Goal: Book appointment/travel/reservation

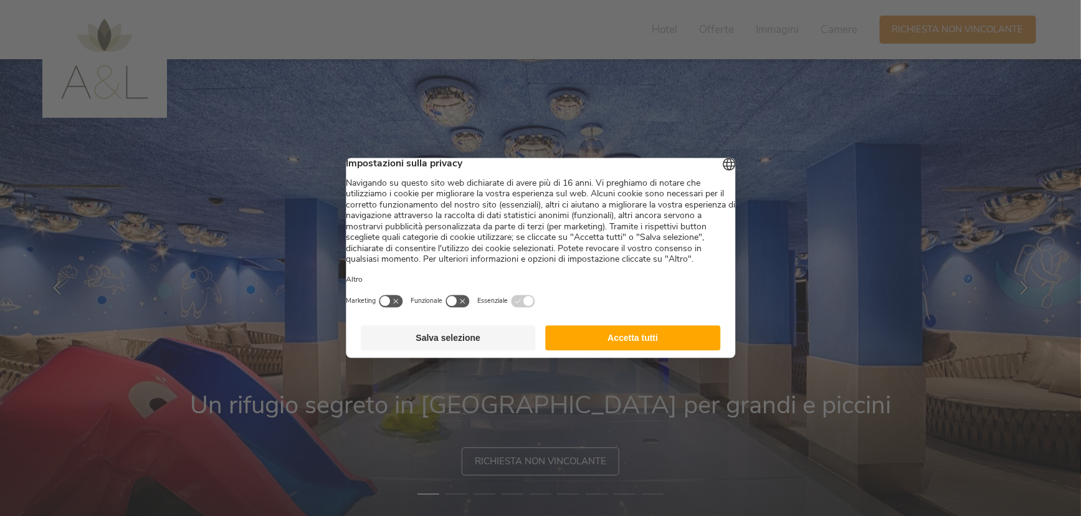
click at [633, 351] on button "Accetta tutti" at bounding box center [633, 338] width 175 height 25
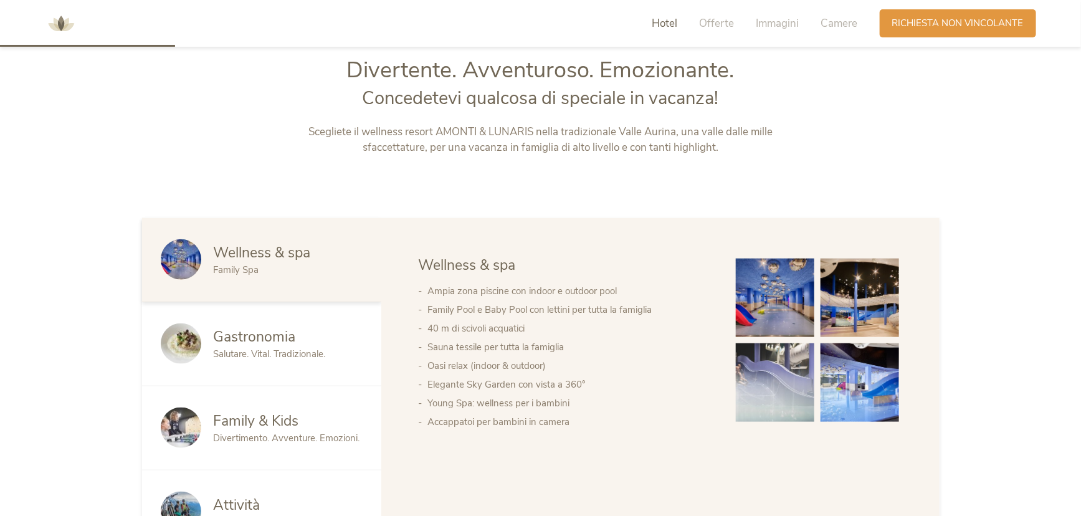
scroll to position [736, 0]
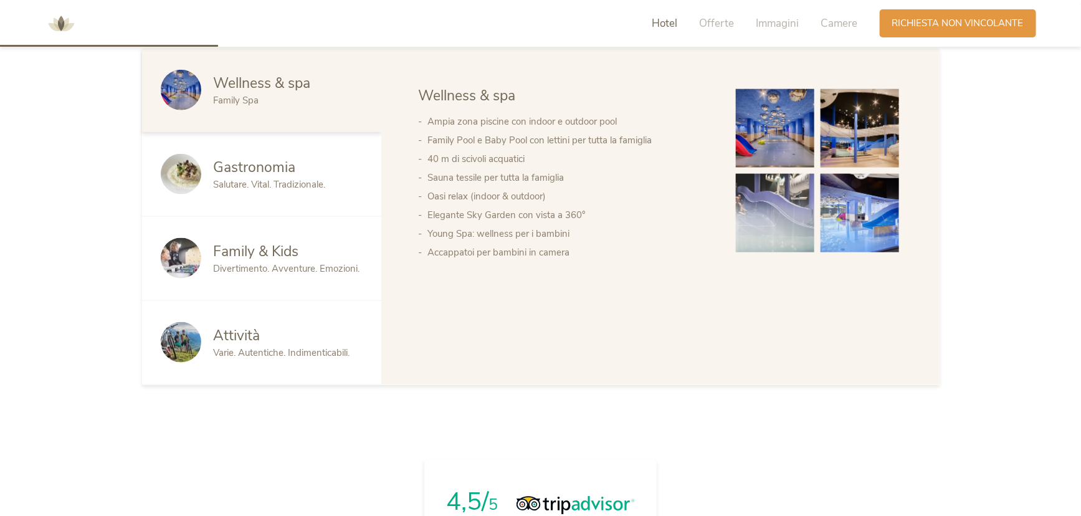
click at [783, 135] on img at bounding box center [775, 128] width 79 height 79
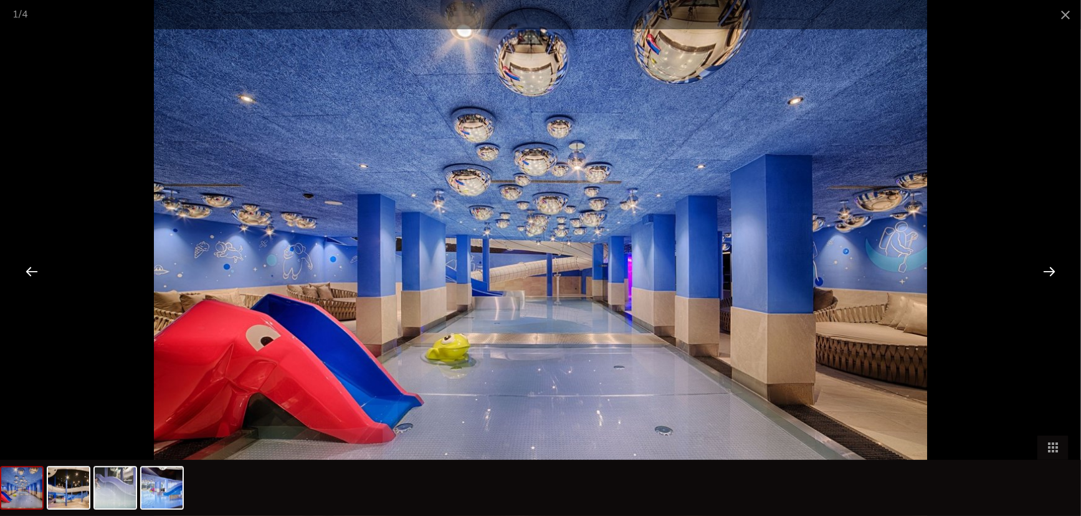
click at [1050, 274] on div at bounding box center [1049, 271] width 39 height 39
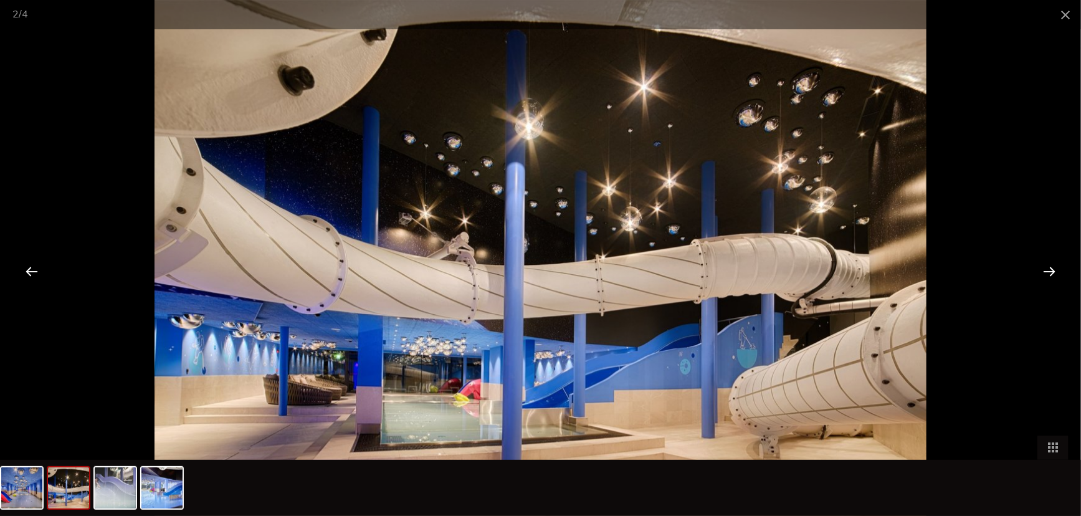
click at [1050, 274] on div at bounding box center [1049, 271] width 39 height 39
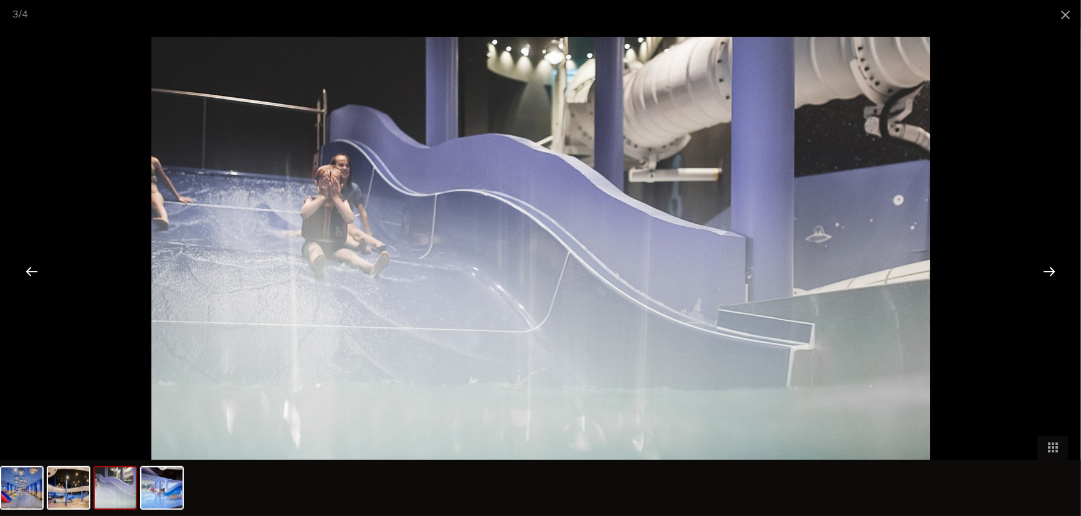
click at [1050, 274] on div at bounding box center [1049, 271] width 39 height 39
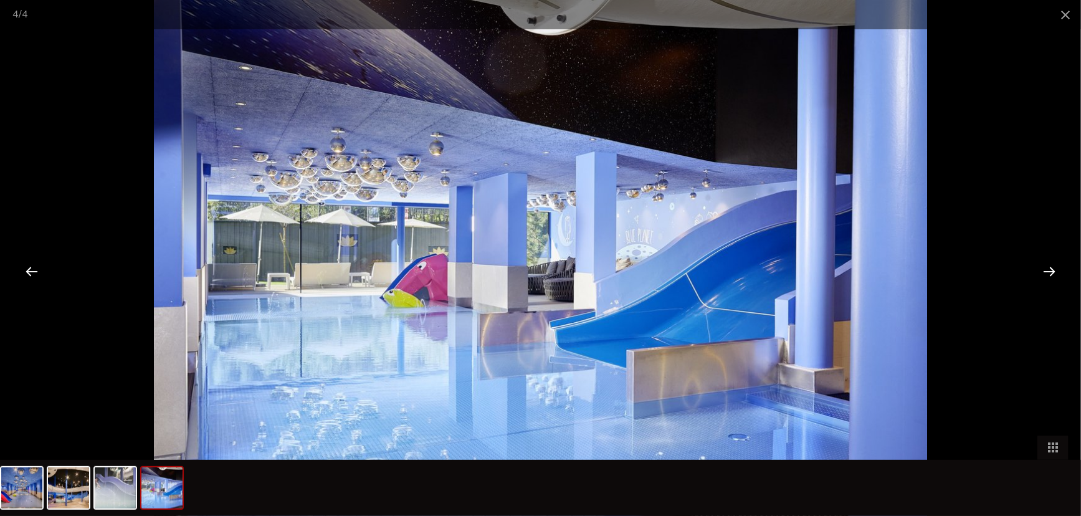
click at [1050, 274] on div at bounding box center [1049, 271] width 39 height 39
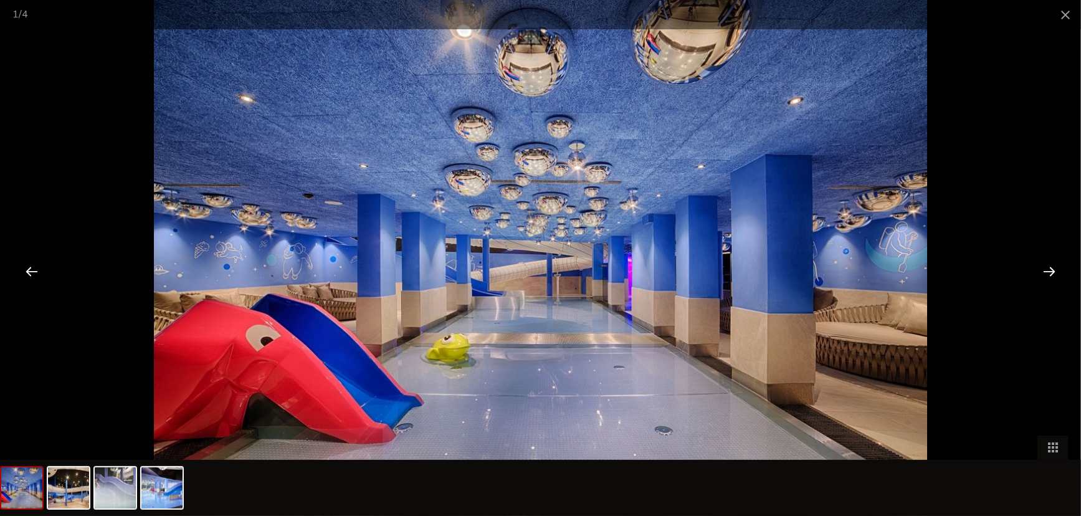
click at [1050, 274] on div at bounding box center [1049, 271] width 39 height 39
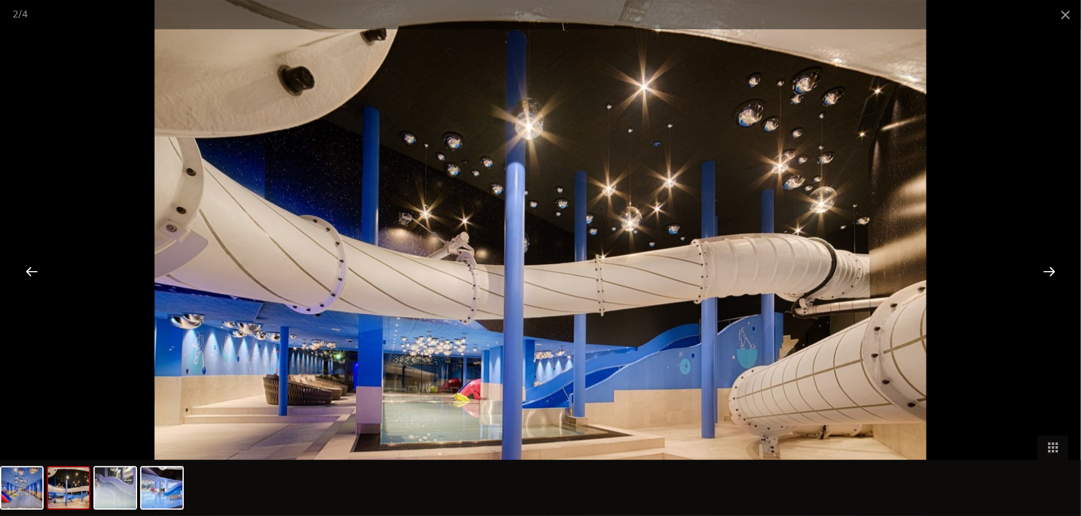
click at [1050, 274] on div at bounding box center [1049, 271] width 39 height 39
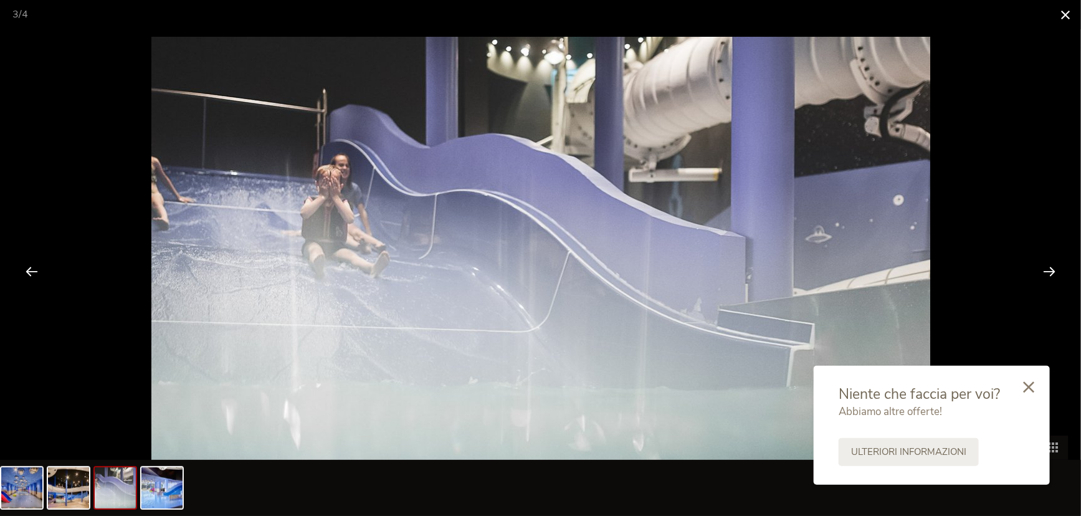
click at [1072, 14] on span at bounding box center [1065, 14] width 31 height 29
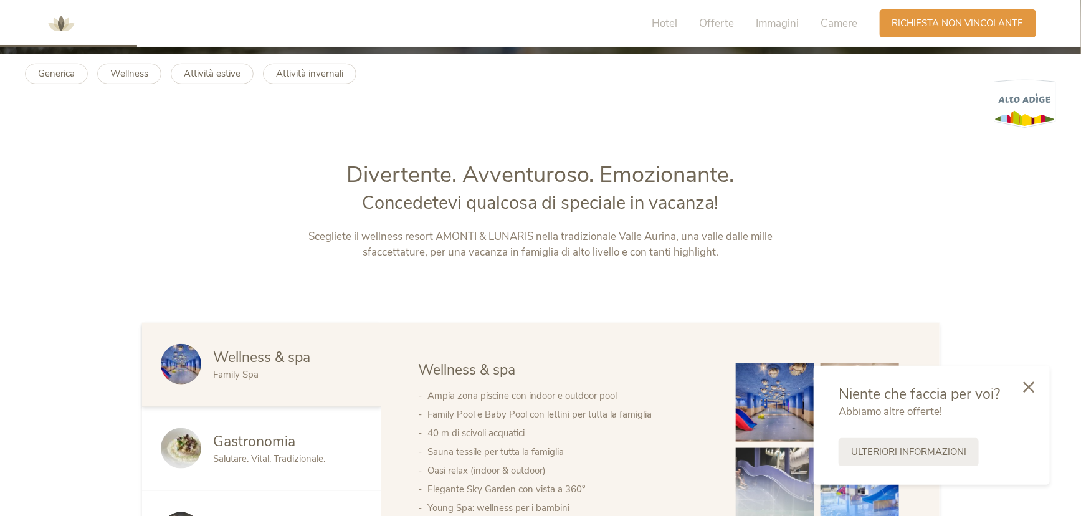
scroll to position [453, 0]
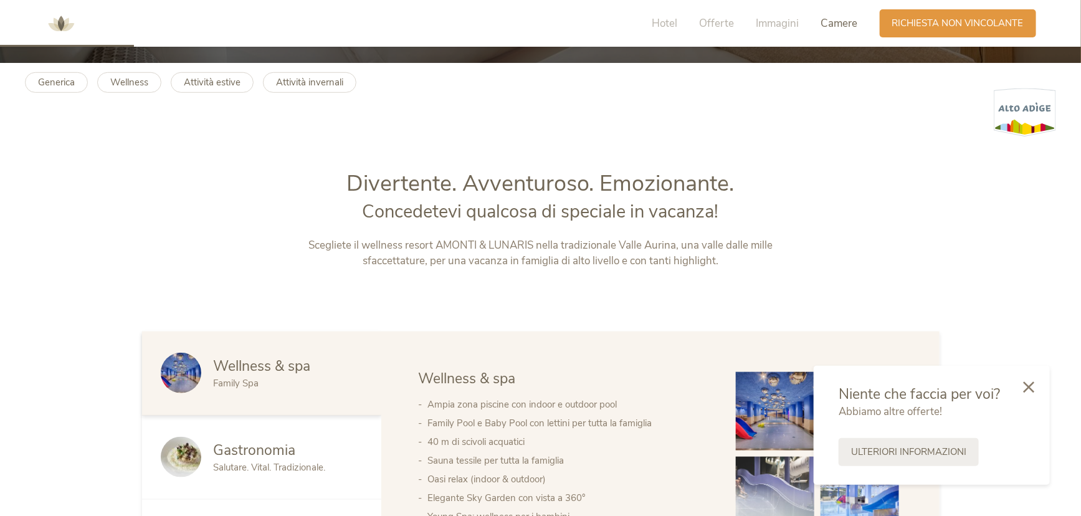
click at [842, 26] on span "Camere" at bounding box center [839, 23] width 37 height 14
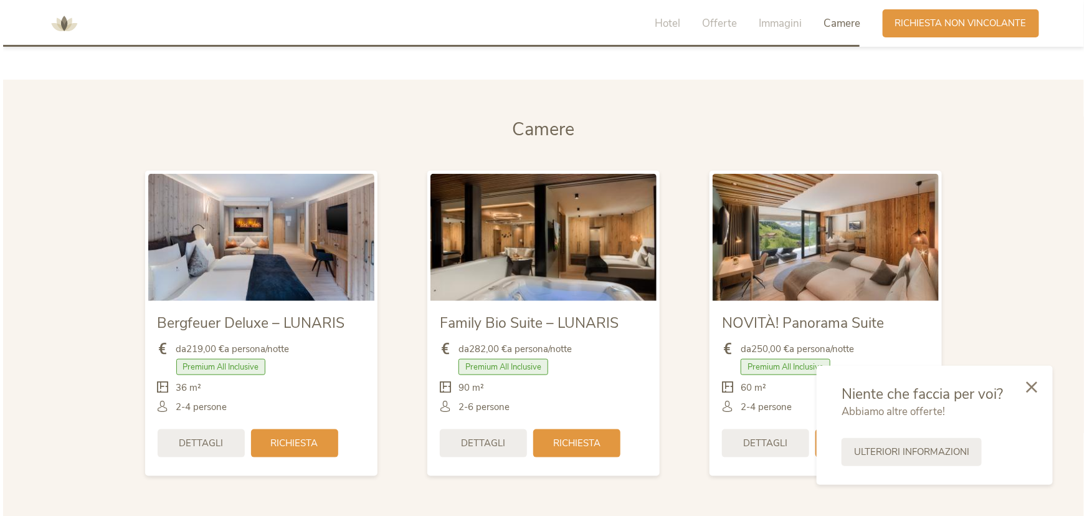
scroll to position [2909, 0]
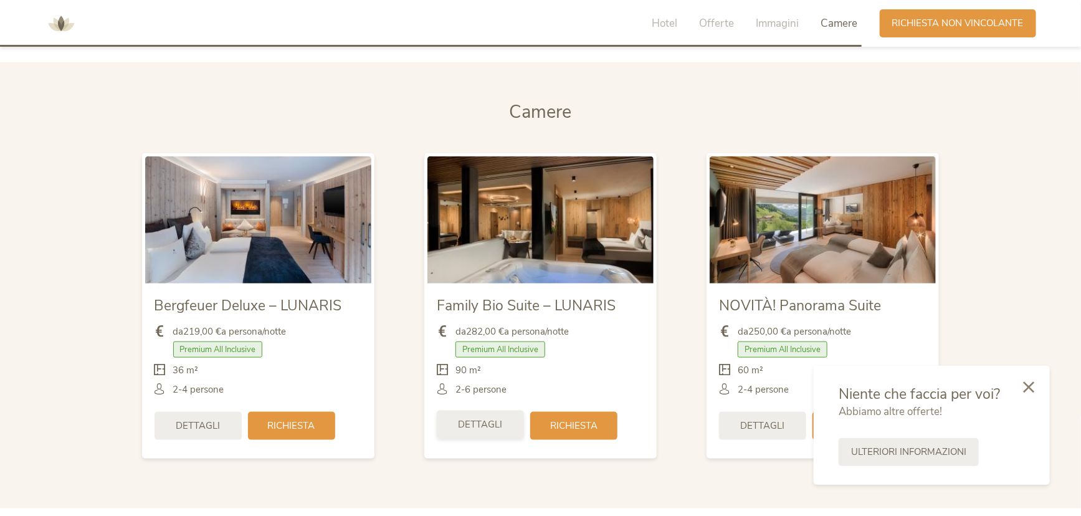
click at [483, 424] on span "Dettagli" at bounding box center [480, 424] width 44 height 13
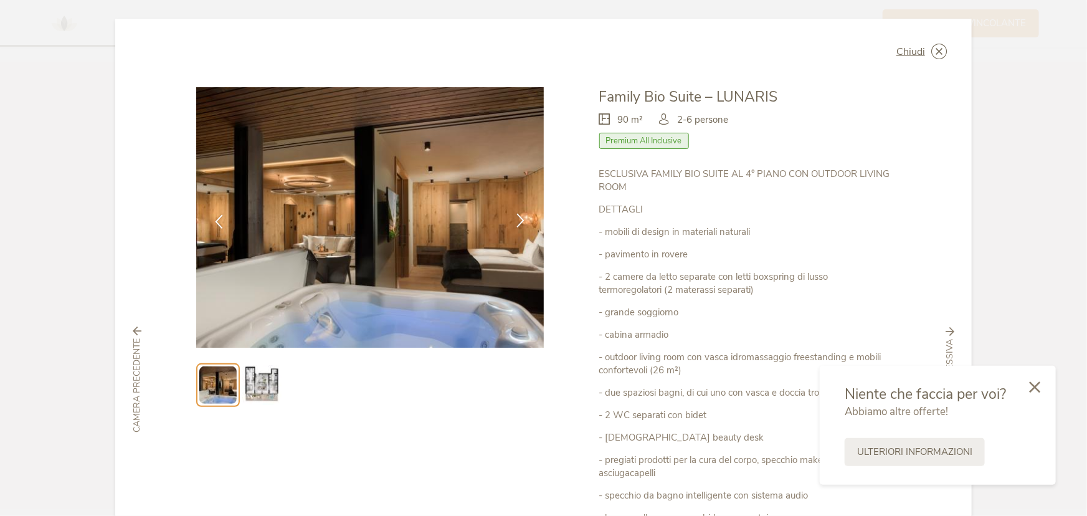
click at [519, 222] on icon at bounding box center [521, 220] width 14 height 14
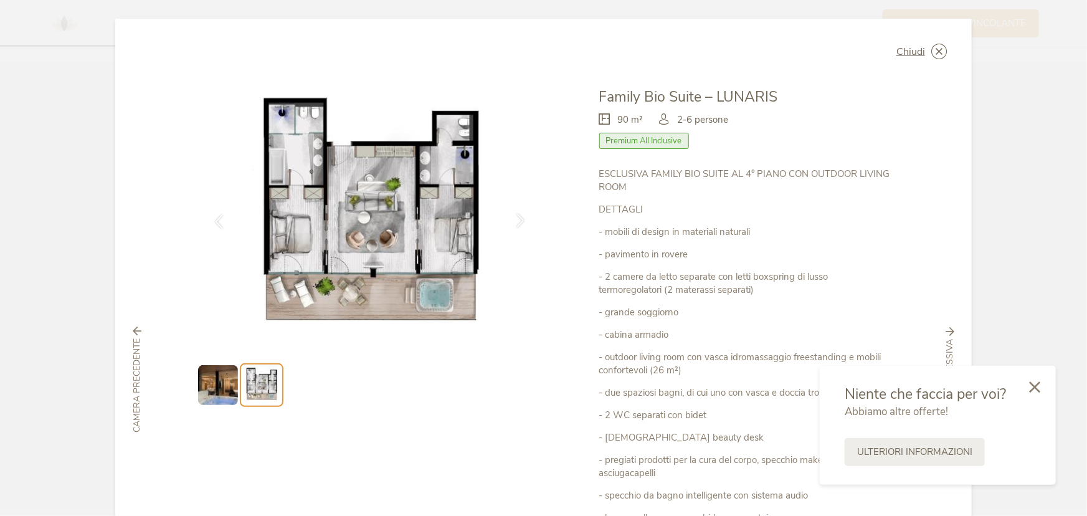
click at [519, 222] on icon at bounding box center [521, 220] width 14 height 14
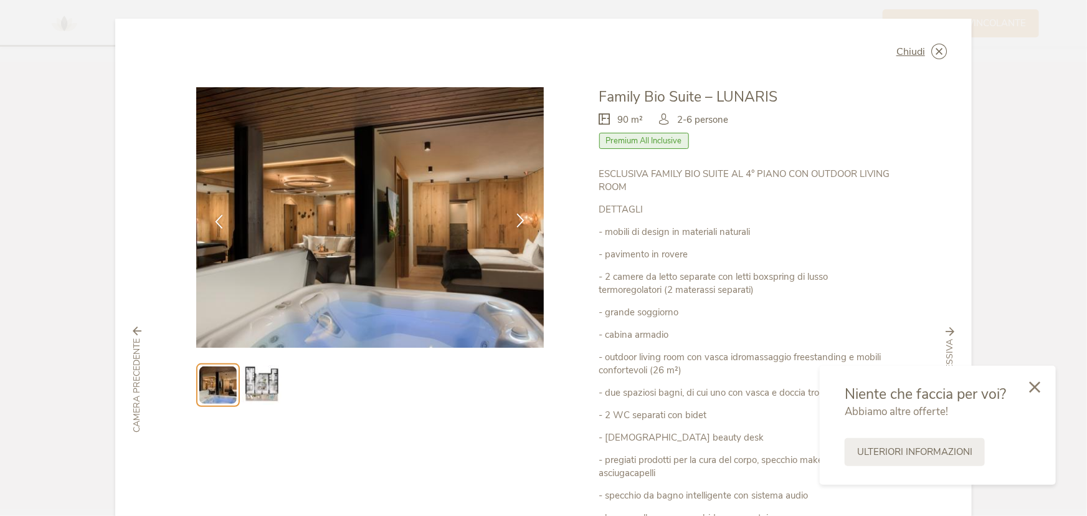
click at [519, 222] on icon at bounding box center [521, 220] width 14 height 14
click at [939, 50] on icon at bounding box center [939, 52] width 16 height 16
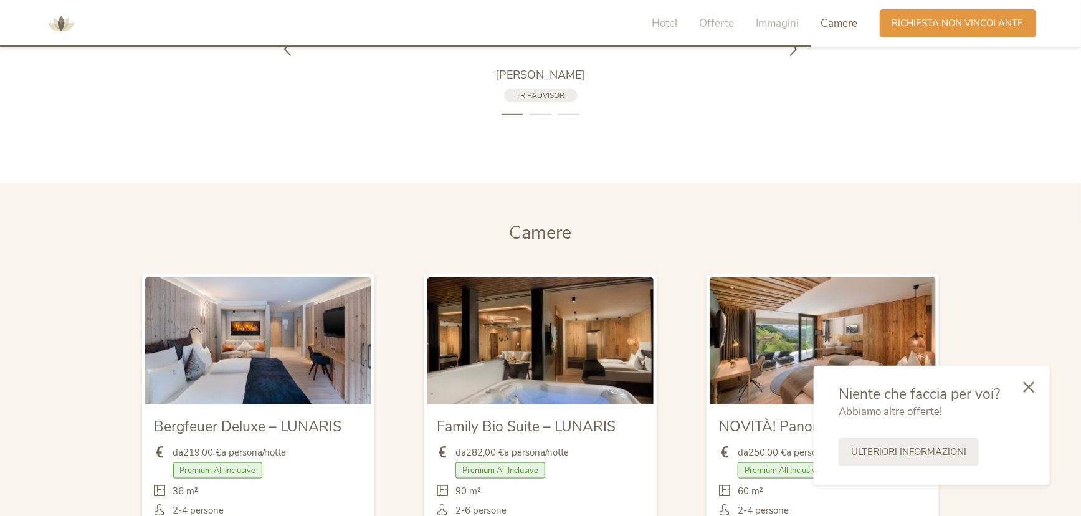
scroll to position [2852, 0]
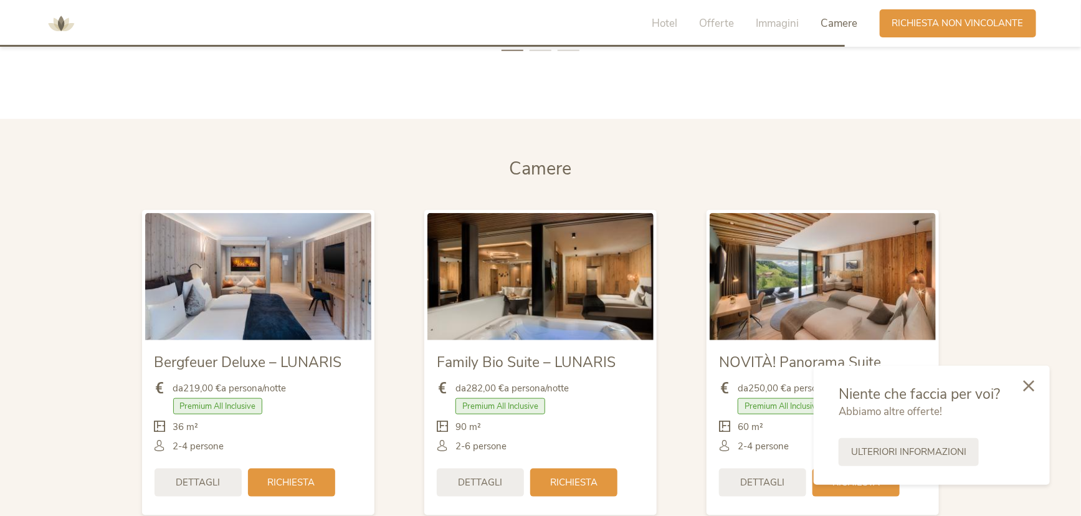
click at [1032, 381] on icon at bounding box center [1028, 385] width 11 height 11
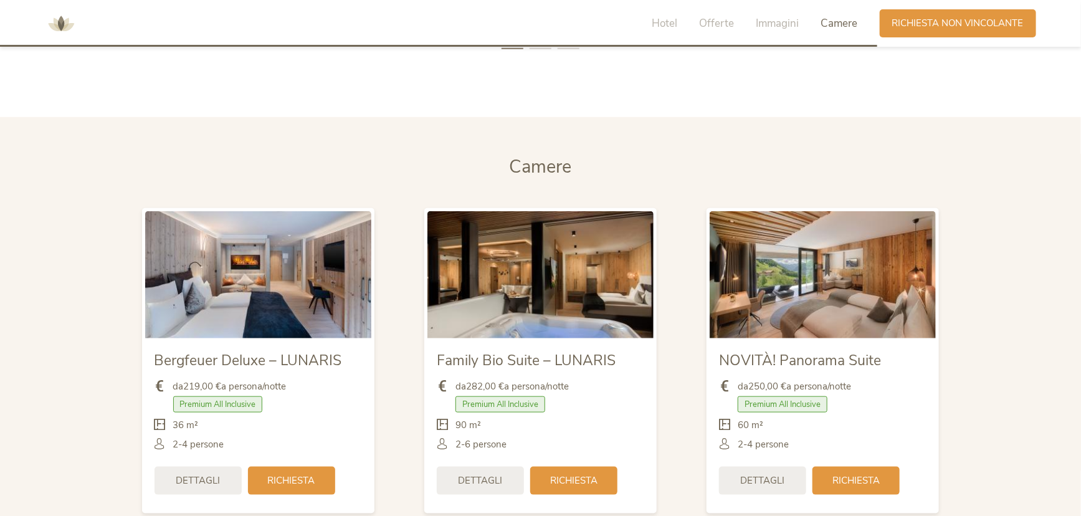
scroll to position [2966, 0]
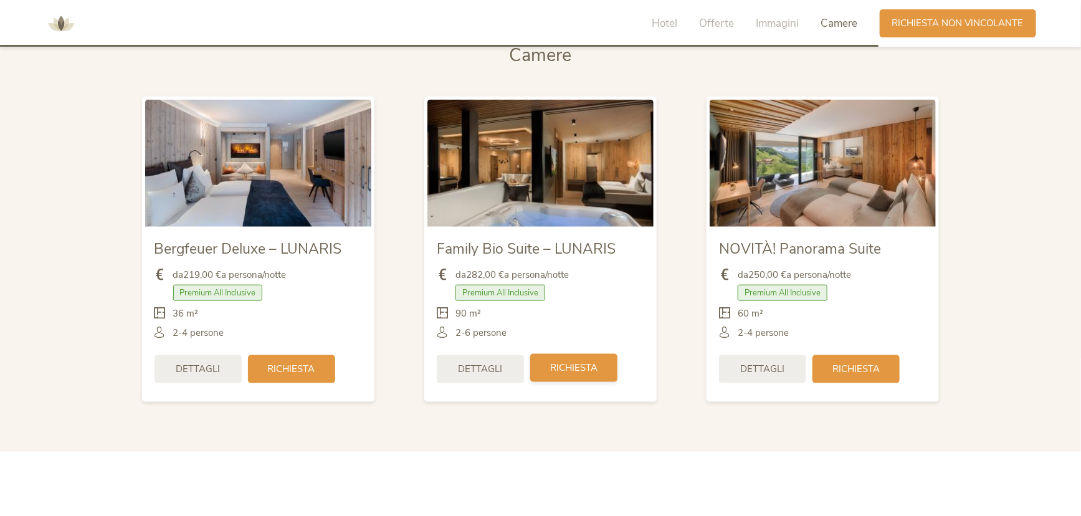
click at [570, 366] on span "Richiesta" at bounding box center [573, 367] width 47 height 13
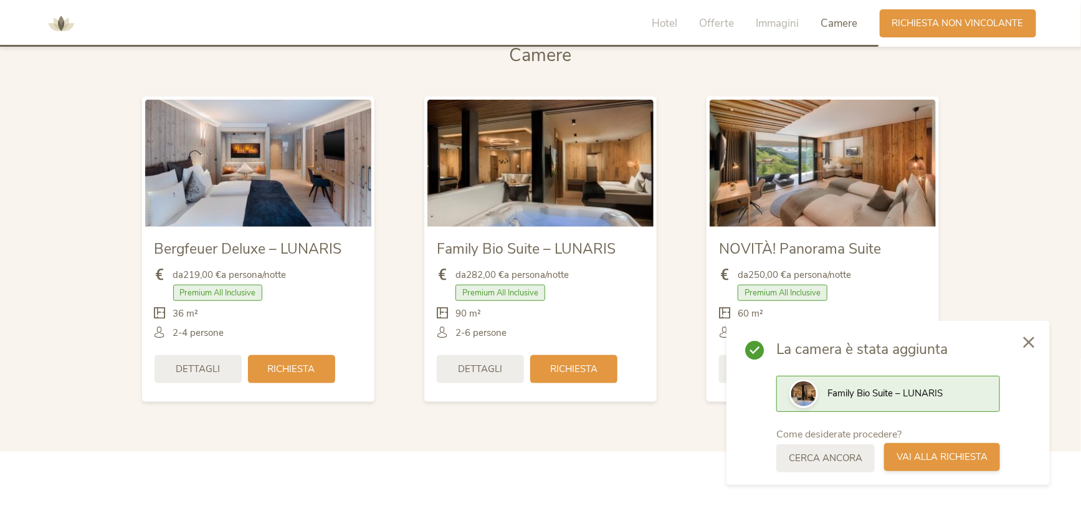
click at [943, 462] on span "Vai alla richiesta" at bounding box center [942, 456] width 91 height 13
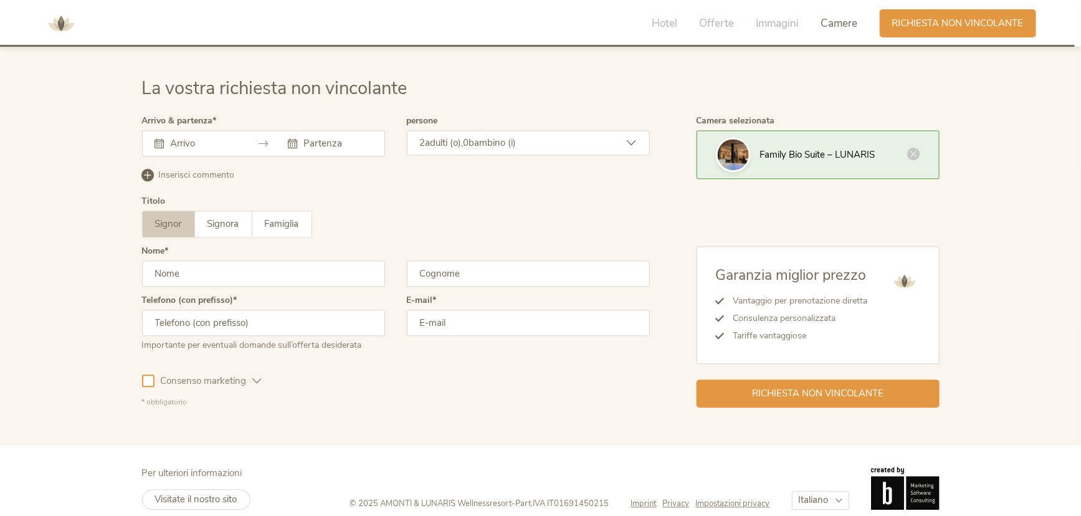
scroll to position [3645, 0]
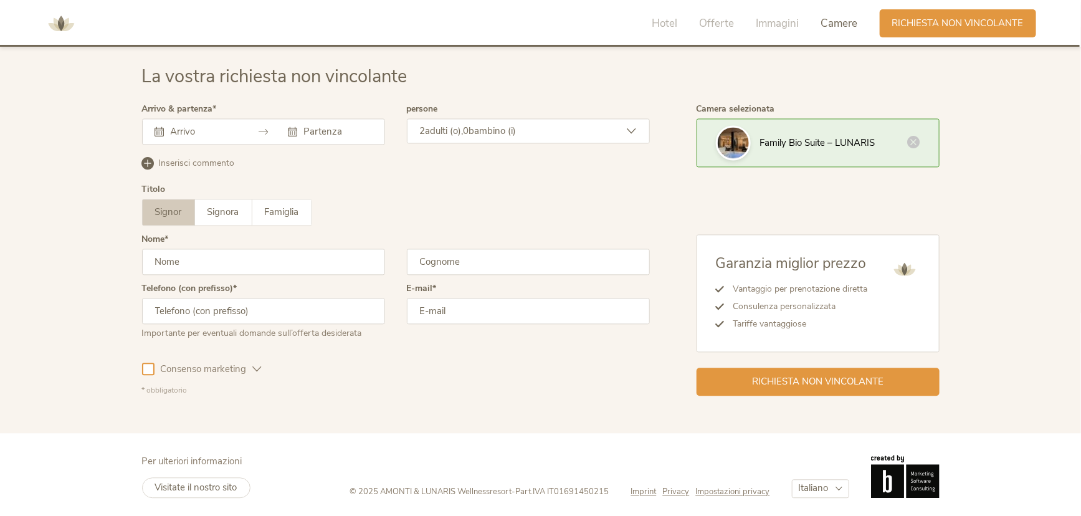
click at [179, 131] on input "text" at bounding box center [203, 131] width 71 height 12
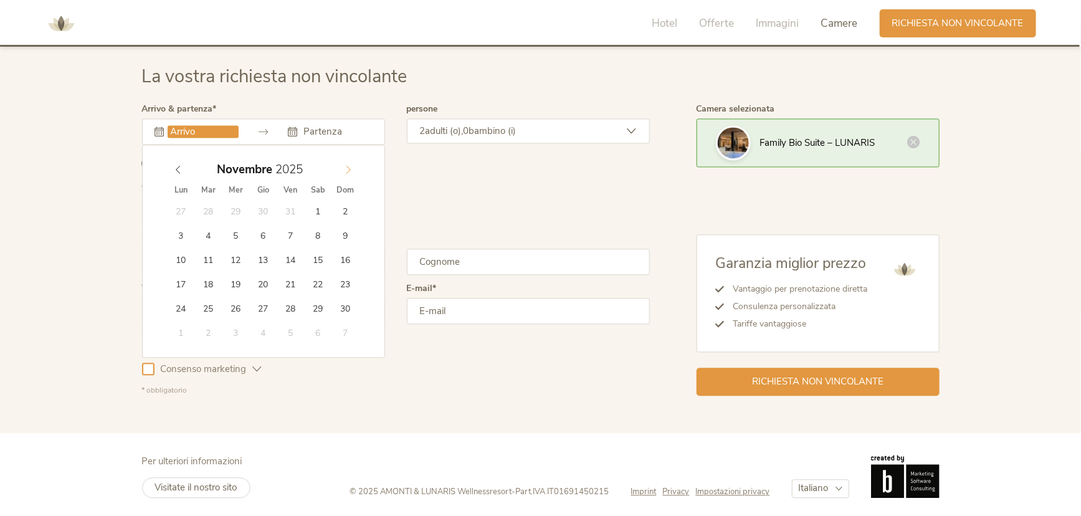
click at [351, 168] on icon at bounding box center [348, 169] width 9 height 9
click at [346, 173] on span at bounding box center [348, 166] width 21 height 17
type input "12.12.2025"
type input "15.12.2025"
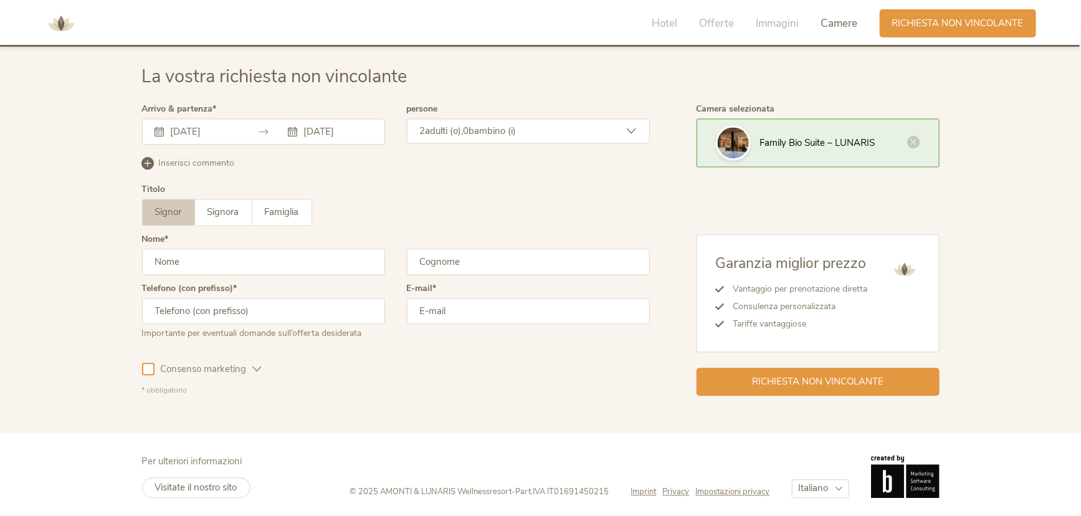
click at [516, 133] on span "bambino (i)" at bounding box center [492, 131] width 47 height 12
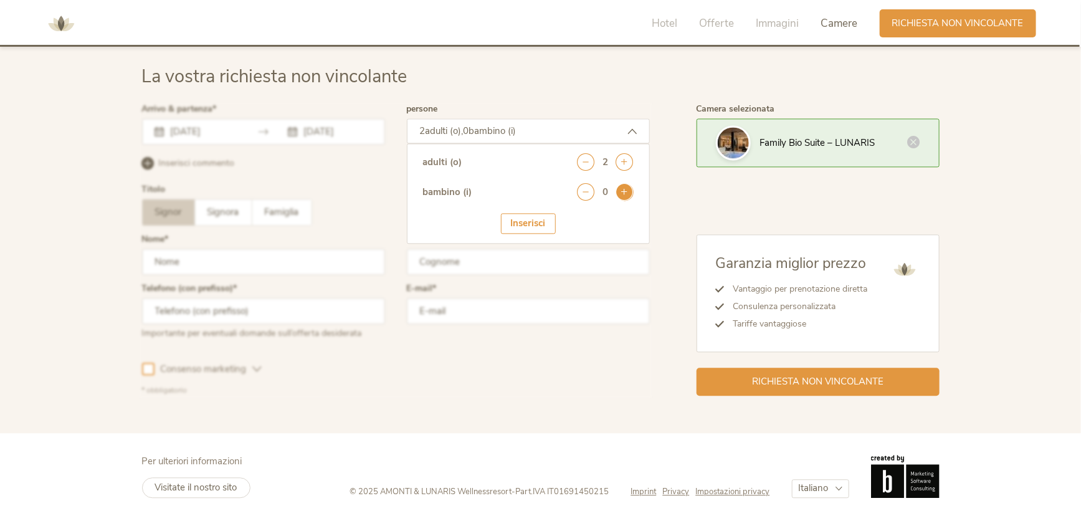
click at [629, 194] on icon at bounding box center [624, 191] width 17 height 17
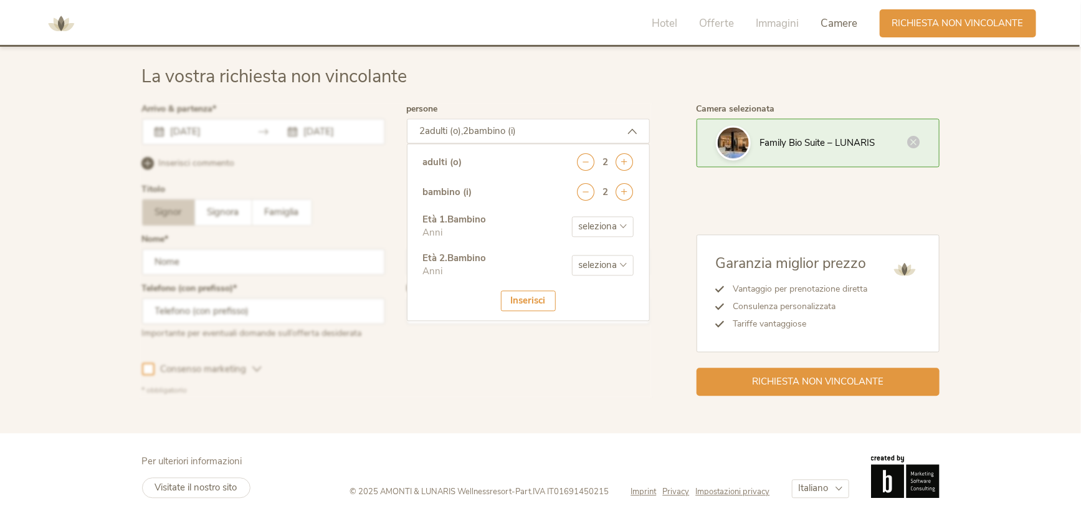
click at [610, 226] on select "seleziona 0 1 2 3 4 5 6 7 8 9 10 11 12 13 14 15 16 17" at bounding box center [603, 226] width 62 height 21
select select "12"
click at [572, 216] on select "seleziona 0 1 2 3 4 5 6 7 8 9 10 11 12 13 14 15 16 17" at bounding box center [603, 226] width 62 height 21
click at [591, 267] on select "seleziona 0 1 2 3 4 5 6 7 8 9 10 11 12 13 14 15 16 17" at bounding box center [603, 265] width 62 height 21
select select "13"
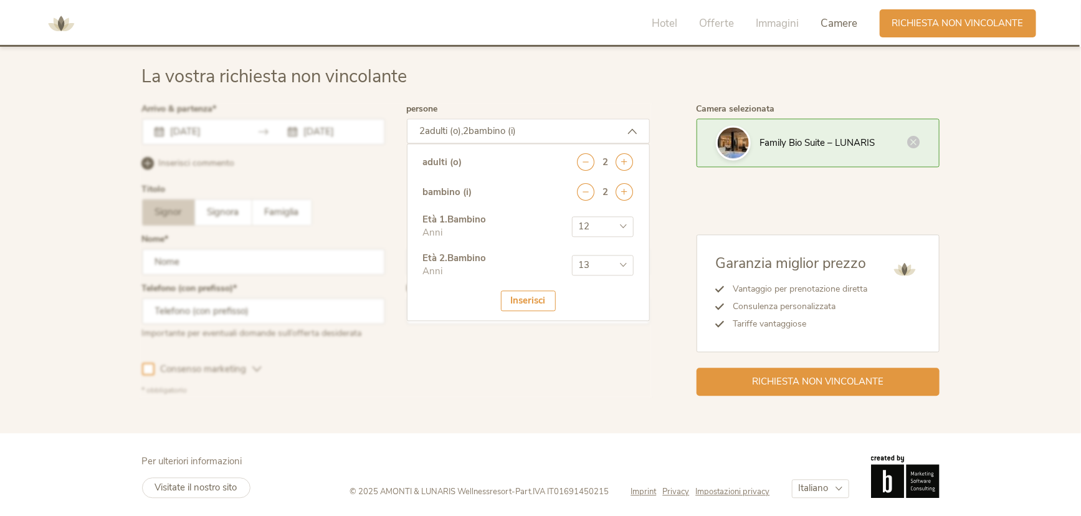
click at [572, 255] on select "seleziona 0 1 2 3 4 5 6 7 8 9 10 11 12 13 14 15 16 17" at bounding box center [603, 265] width 62 height 21
click at [539, 300] on div "Inserisci" at bounding box center [528, 300] width 55 height 21
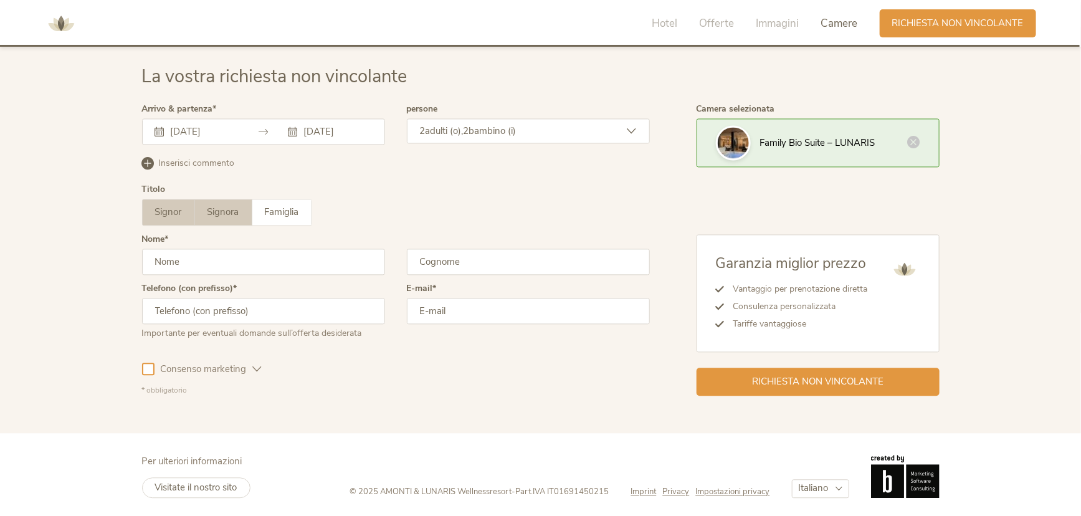
click at [234, 216] on span "Signora" at bounding box center [223, 212] width 32 height 12
click at [267, 254] on input "text" at bounding box center [263, 262] width 243 height 26
type input "Maria"
type input "Ambrosino"
type input "3355768370"
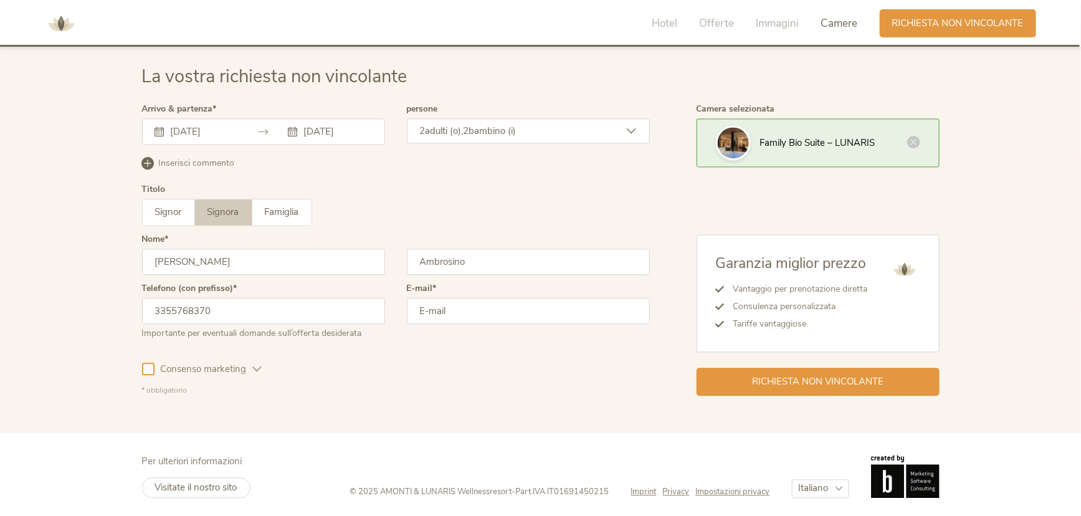
type input "Maria Aurora"
click at [439, 310] on input "email" at bounding box center [528, 311] width 243 height 26
type input "ambrosino194@gmail.com"
drag, startPoint x: 147, startPoint y: 370, endPoint x: 186, endPoint y: 373, distance: 38.7
click at [148, 370] on div at bounding box center [148, 369] width 12 height 12
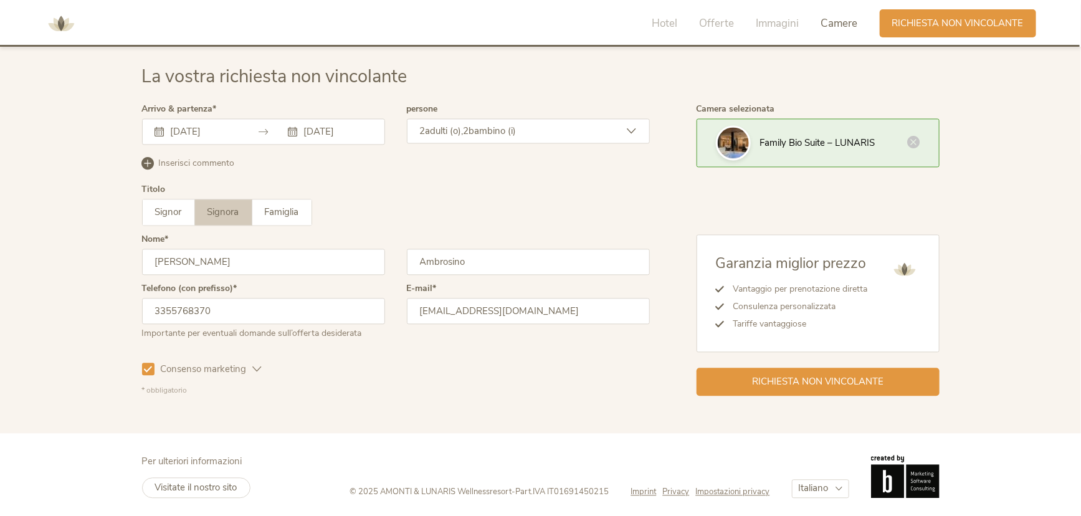
click at [257, 372] on icon at bounding box center [257, 368] width 9 height 9
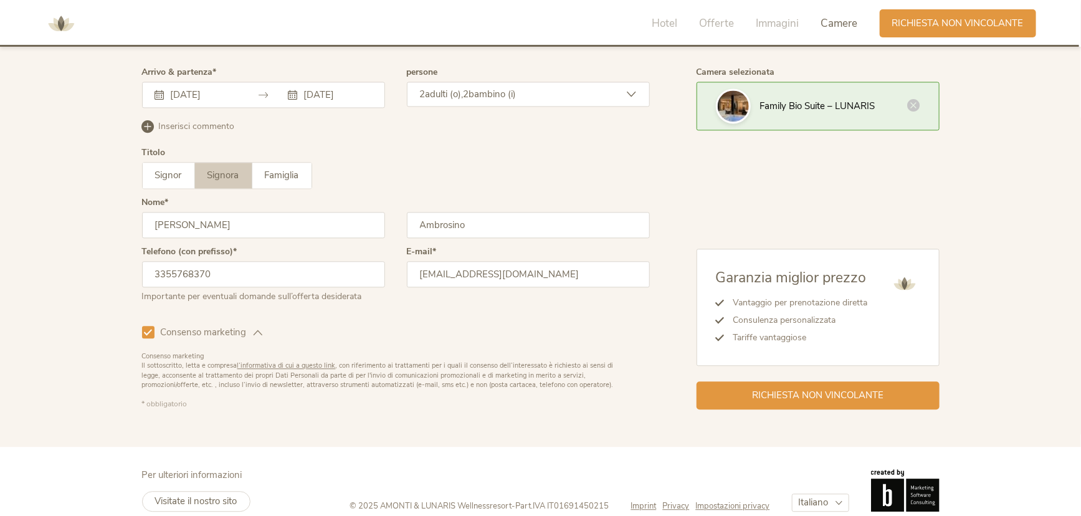
scroll to position [3699, 0]
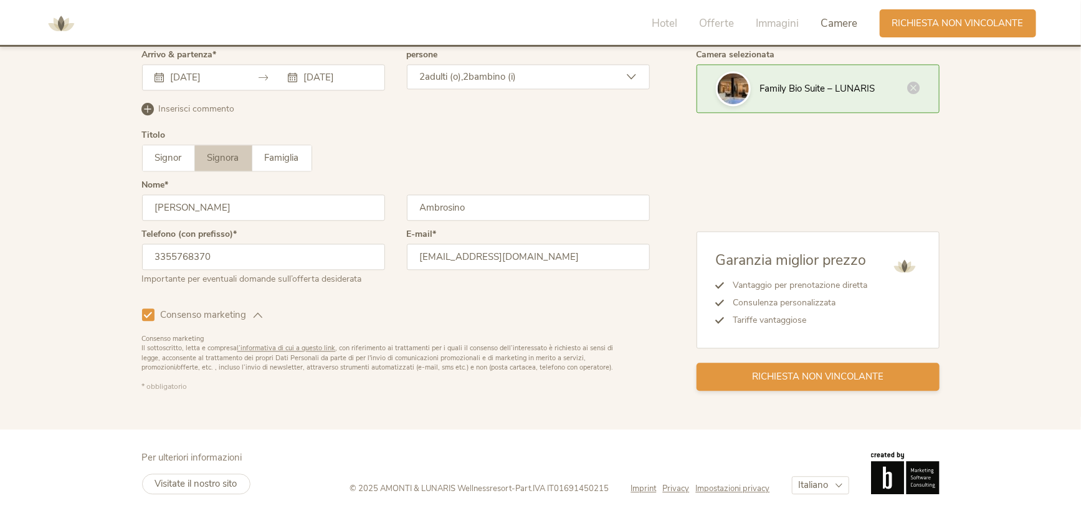
click at [872, 381] on span "Richiesta non vincolante" at bounding box center [817, 376] width 131 height 13
